Goal: Register for event/course

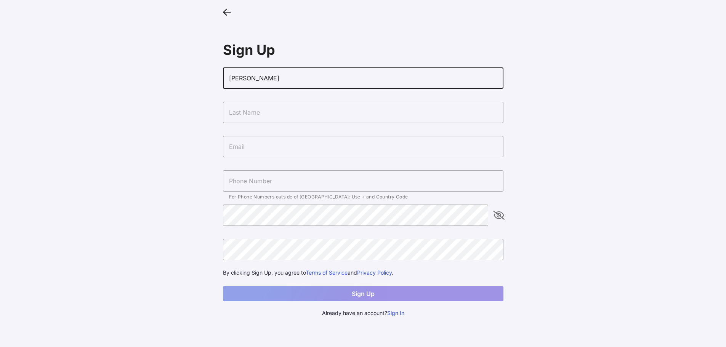
type input "[PERSON_NAME]"
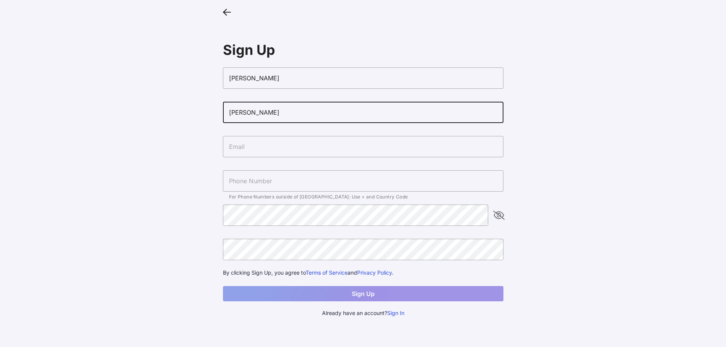
type input "[PERSON_NAME]"
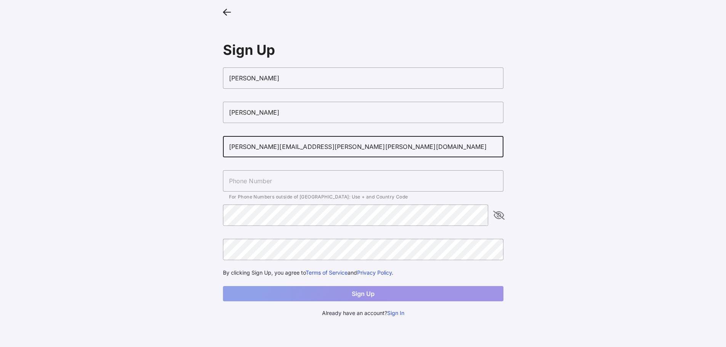
type input "[PERSON_NAME][EMAIL_ADDRESS][PERSON_NAME][PERSON_NAME][DOMAIN_NAME]"
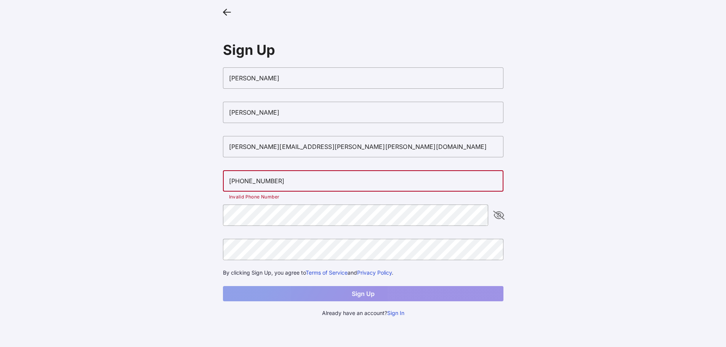
type input "[PHONE_NUMBER]"
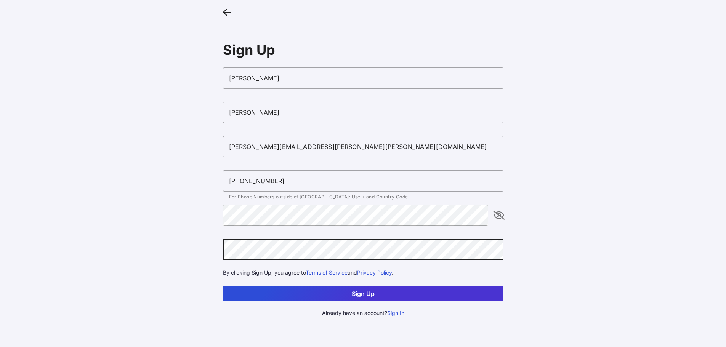
click at [223, 286] on button "Sign Up" at bounding box center [363, 293] width 280 height 15
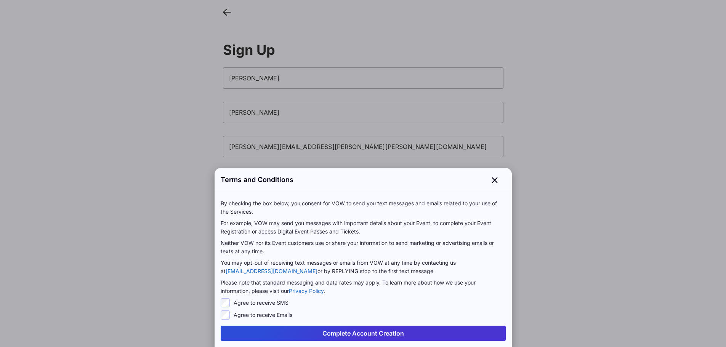
drag, startPoint x: 301, startPoint y: 331, endPoint x: 272, endPoint y: 297, distance: 44.3
click at [272, 297] on div "Terms and Conditions By checking the box below, you consent for VOW to send you…" at bounding box center [362, 257] width 297 height 179
click at [271, 301] on label "Agree to receive SMS" at bounding box center [261, 303] width 55 height 8
click at [345, 333] on button "Complete Account Creation" at bounding box center [363, 333] width 285 height 15
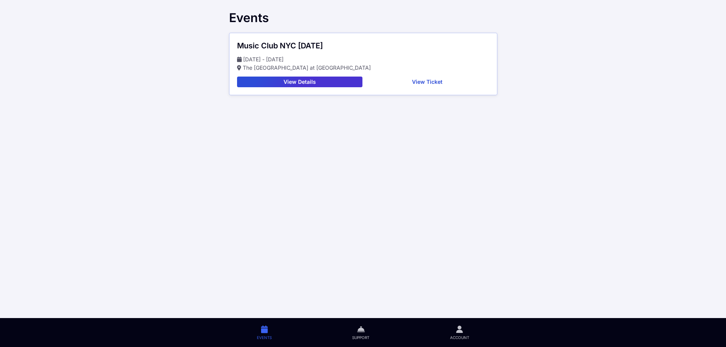
click at [411, 82] on button "View Ticket" at bounding box center [427, 82] width 124 height 11
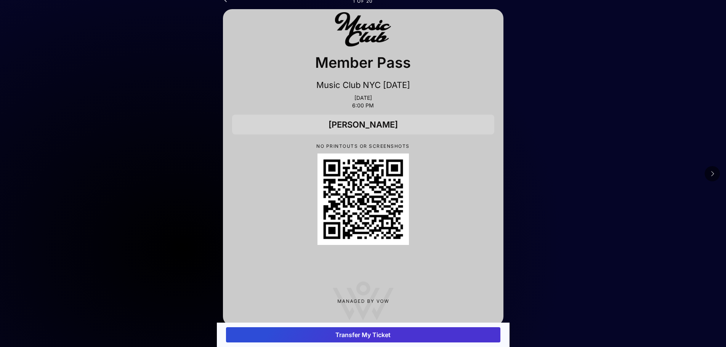
scroll to position [21, 0]
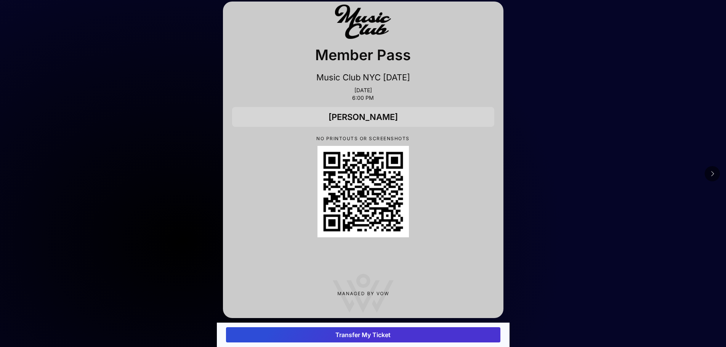
click at [714, 174] on button at bounding box center [711, 173] width 15 height 15
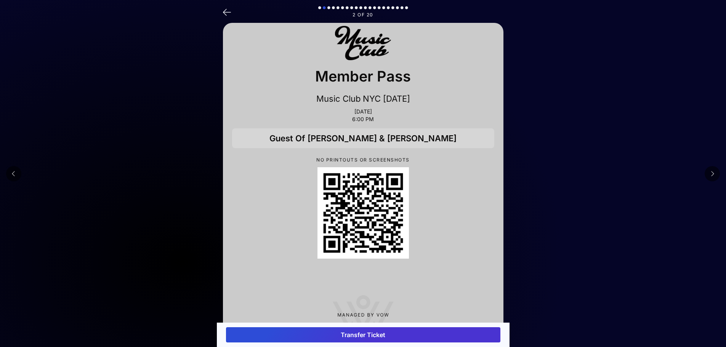
click at [714, 173] on button at bounding box center [711, 173] width 15 height 15
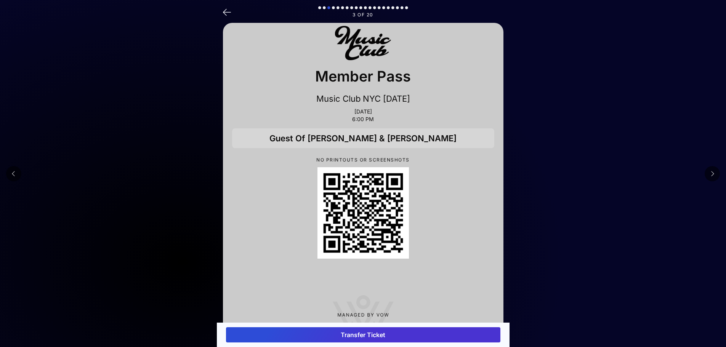
click at [714, 173] on button at bounding box center [711, 173] width 15 height 15
click at [230, 9] on icon at bounding box center [227, 11] width 8 height 11
